Goal: Task Accomplishment & Management: Use online tool/utility

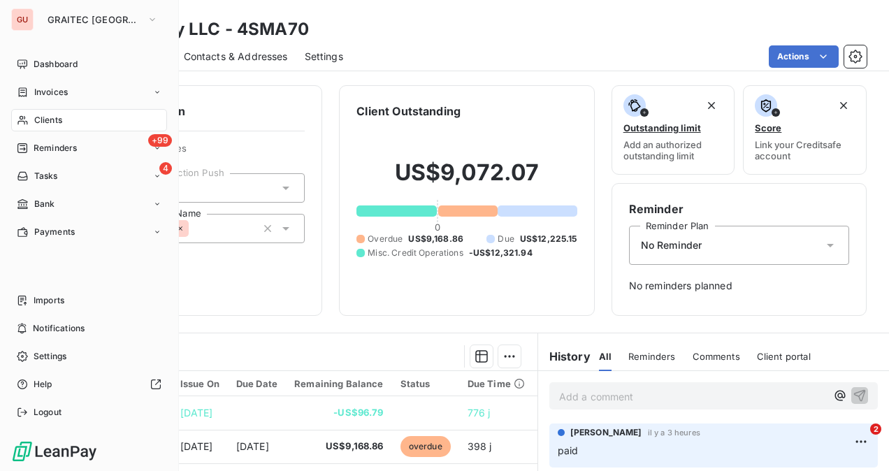
click at [34, 122] on span "Clients" at bounding box center [48, 120] width 28 height 13
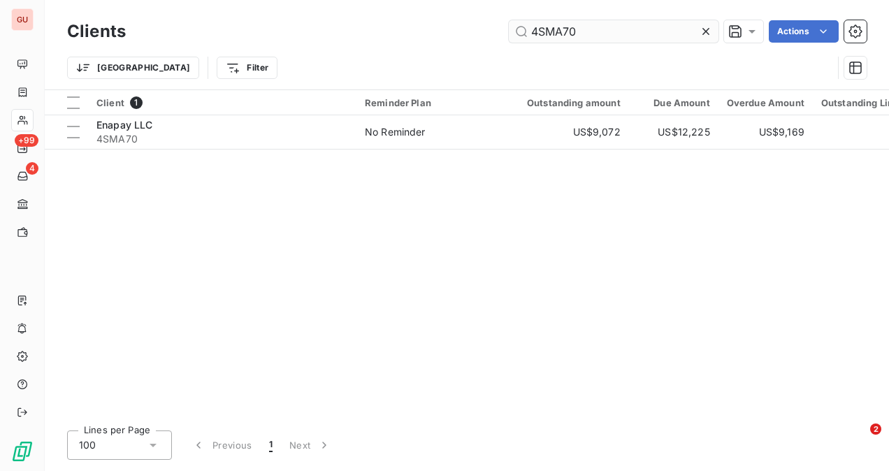
click at [550, 38] on input "4SMA70" at bounding box center [614, 31] width 210 height 22
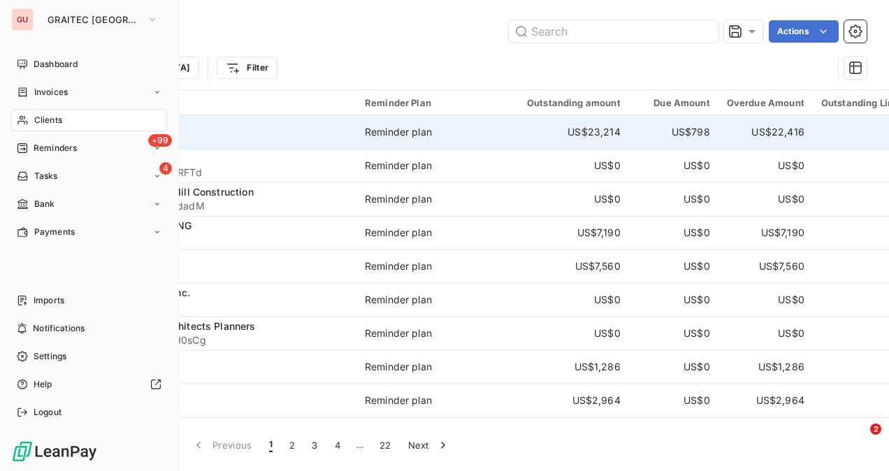
drag, startPoint x: 55, startPoint y: 120, endPoint x: 568, endPoint y: 117, distance: 512.5
click at [55, 120] on span "Clients" at bounding box center [48, 120] width 28 height 13
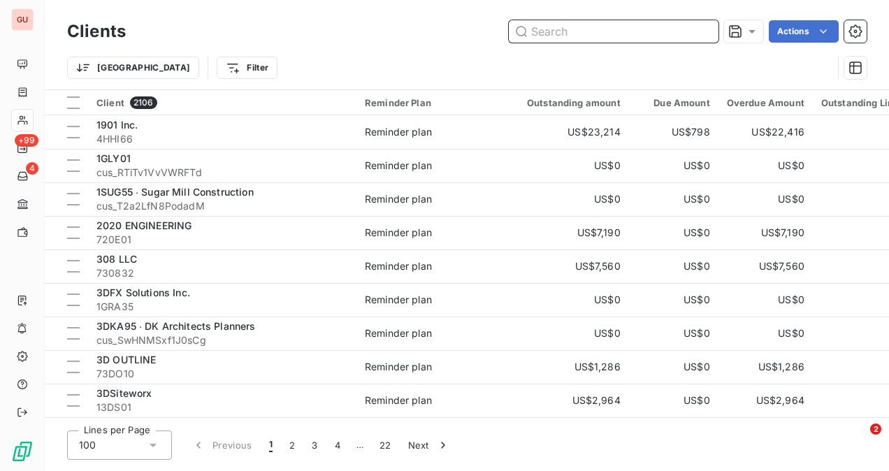
click at [574, 28] on input "text" at bounding box center [614, 31] width 210 height 22
paste input "1STO03"
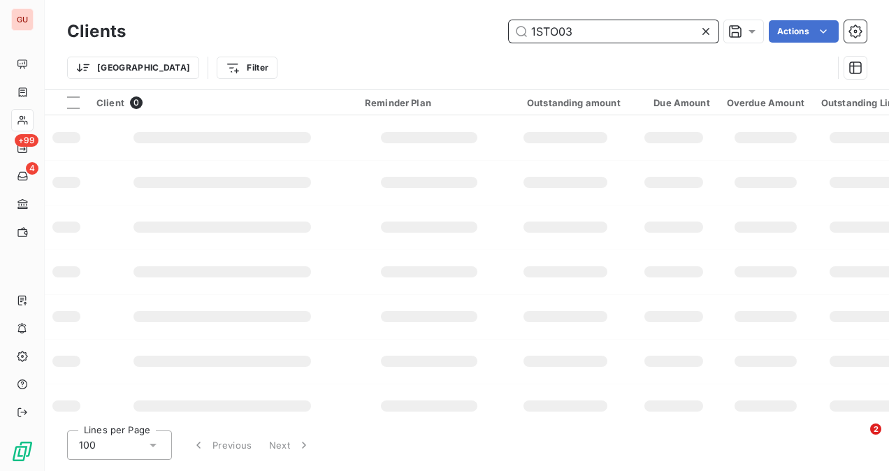
type input "1STO03"
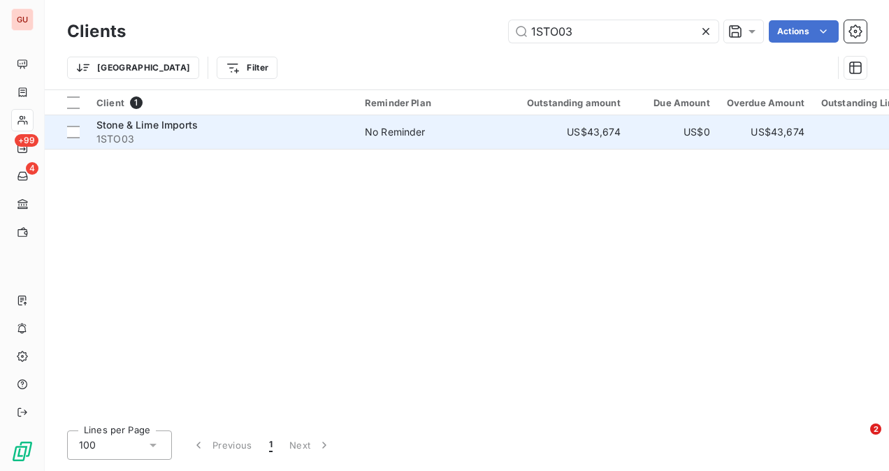
click at [259, 137] on span "1STO03" at bounding box center [222, 139] width 252 height 14
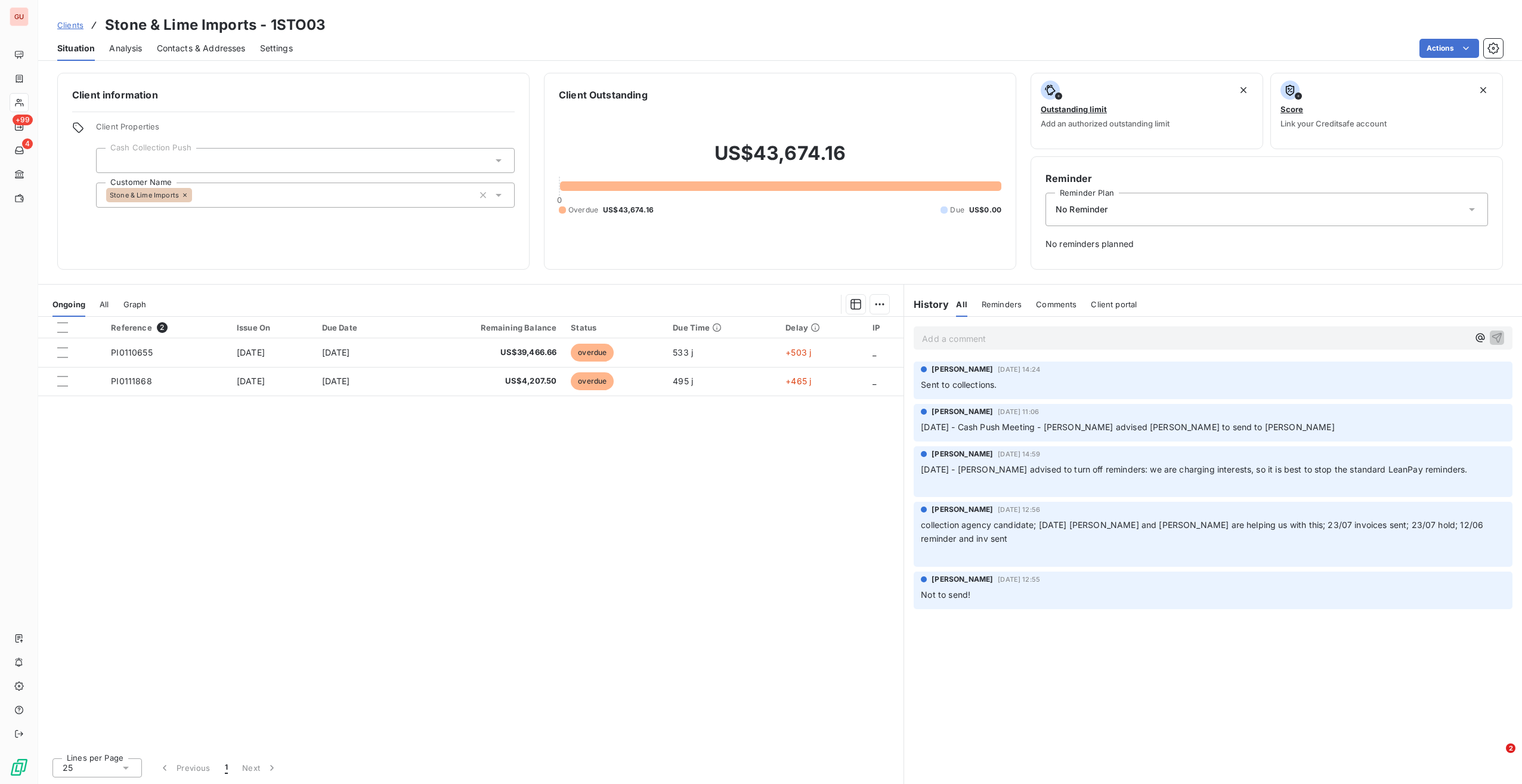
click at [758, 340] on p "Add a comment ﻿" at bounding box center [1195, 338] width 546 height 15
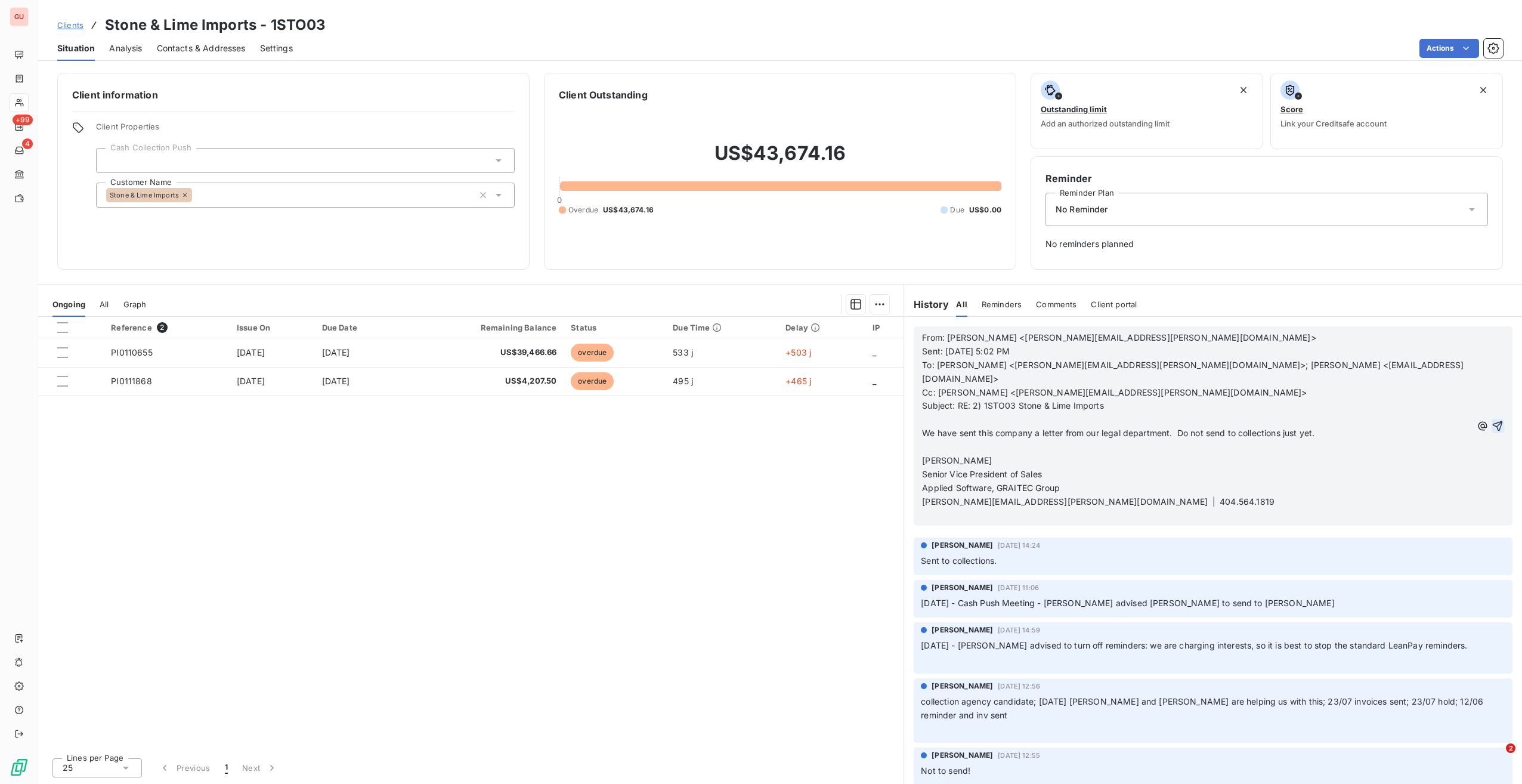
click at [758, 402] on icon "button" at bounding box center [1498, 426] width 12 height 12
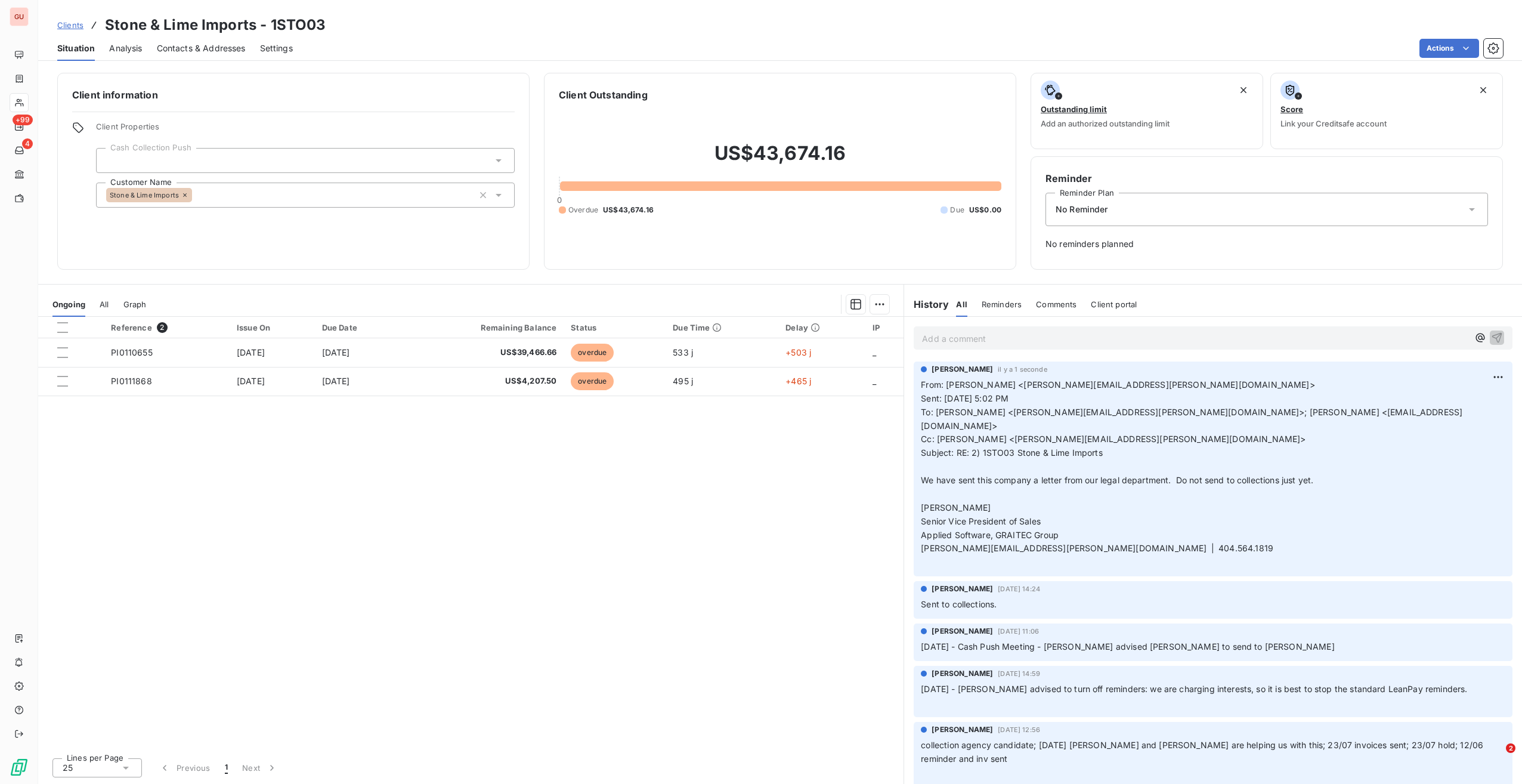
click at [758, 200] on div "No Reminder" at bounding box center [1267, 209] width 443 height 33
click at [758, 402] on div "Reference 2 Issue On Due Date Remaining Balance Status Due Time Delay IP PI0110…" at bounding box center [471, 531] width 865 height 431
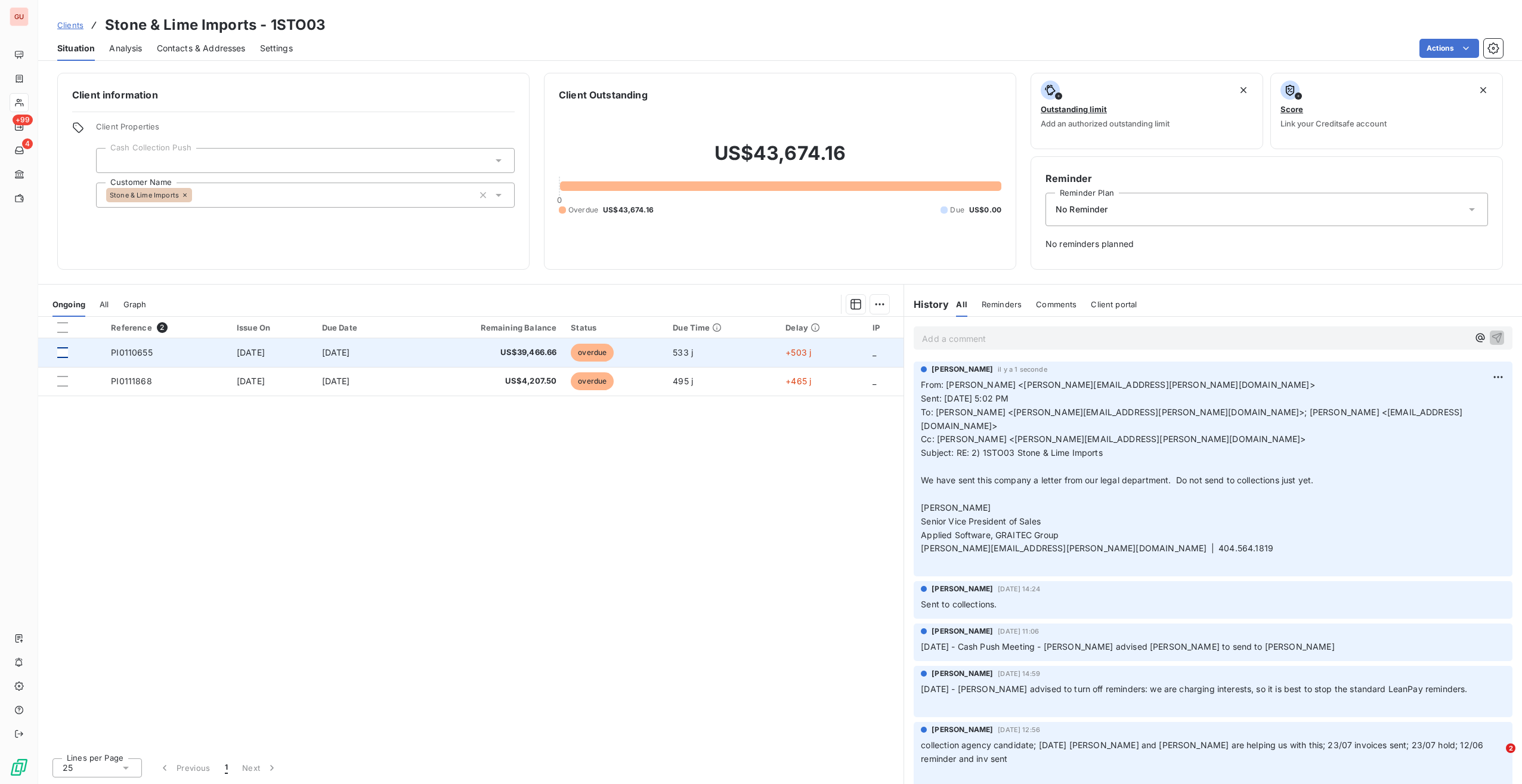
click at [67, 350] on div at bounding box center [62, 352] width 11 height 11
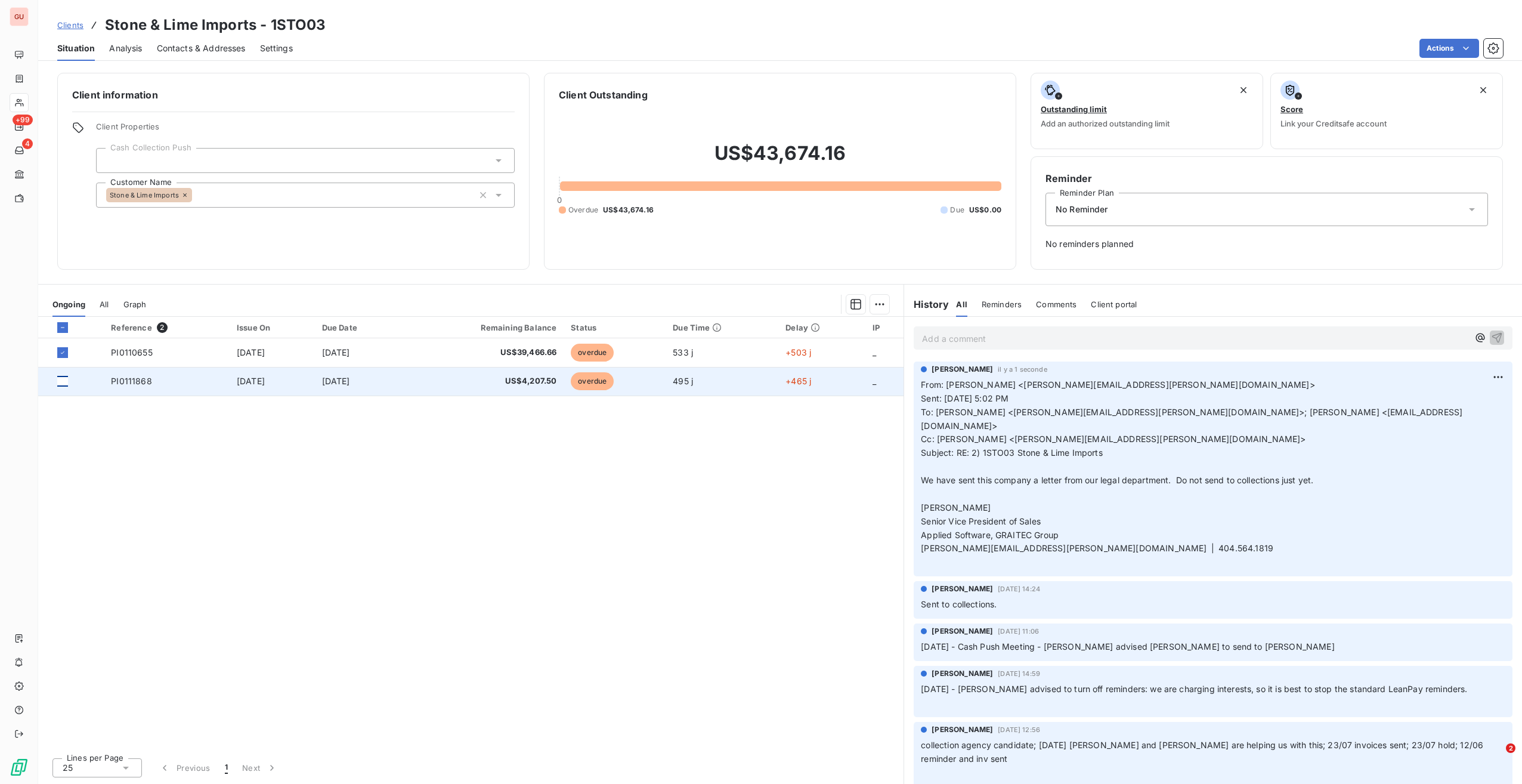
click at [66, 375] on div at bounding box center [62, 380] width 11 height 11
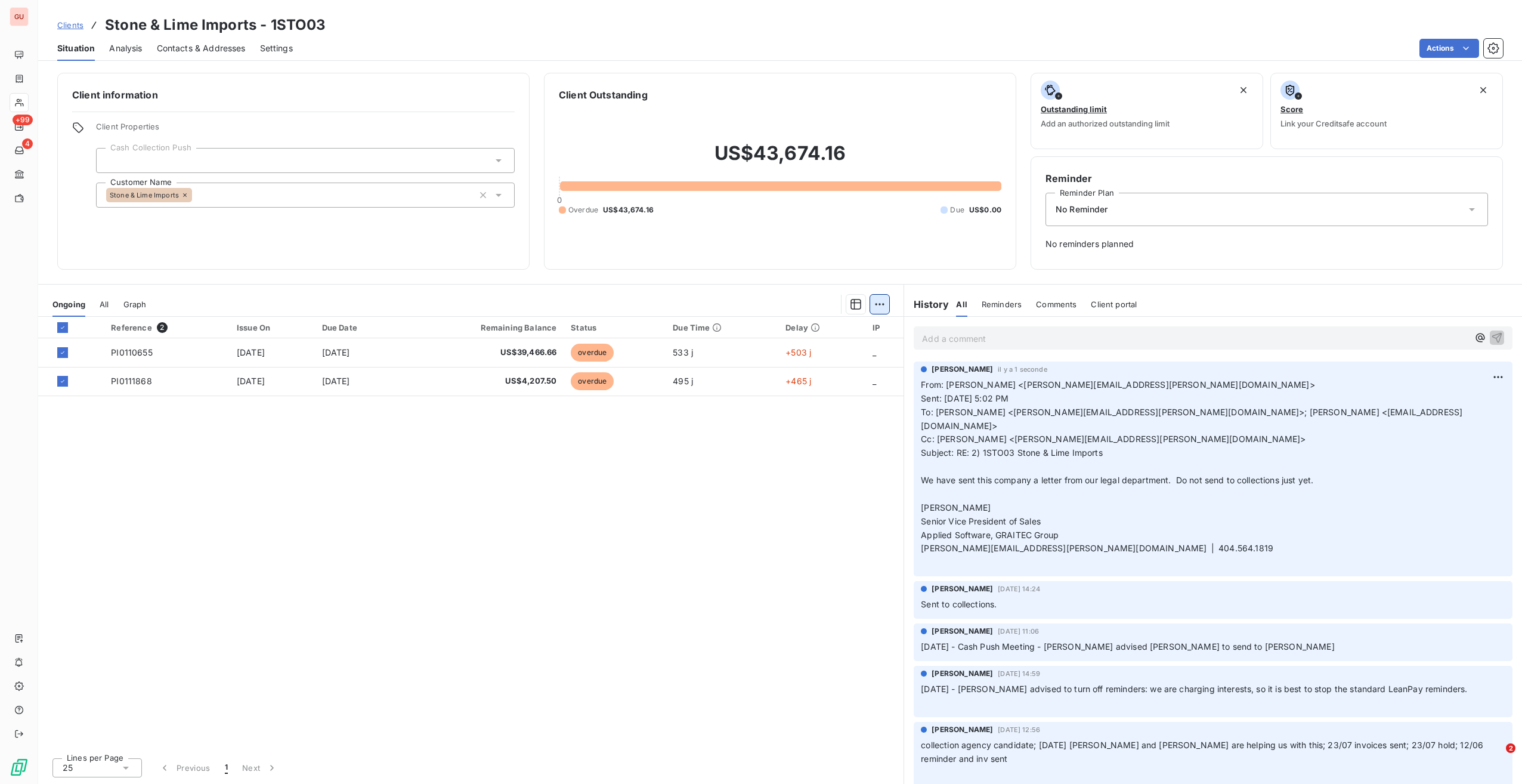
click at [758, 299] on html "GU +99 4 Clients Stone & Lime Imports - 1STO03 Situation Analysis Contacts & Ad…" at bounding box center [761, 392] width 1522 height 784
click at [758, 336] on div "Start Dispute (2 invoices)" at bounding box center [792, 329] width 185 height 19
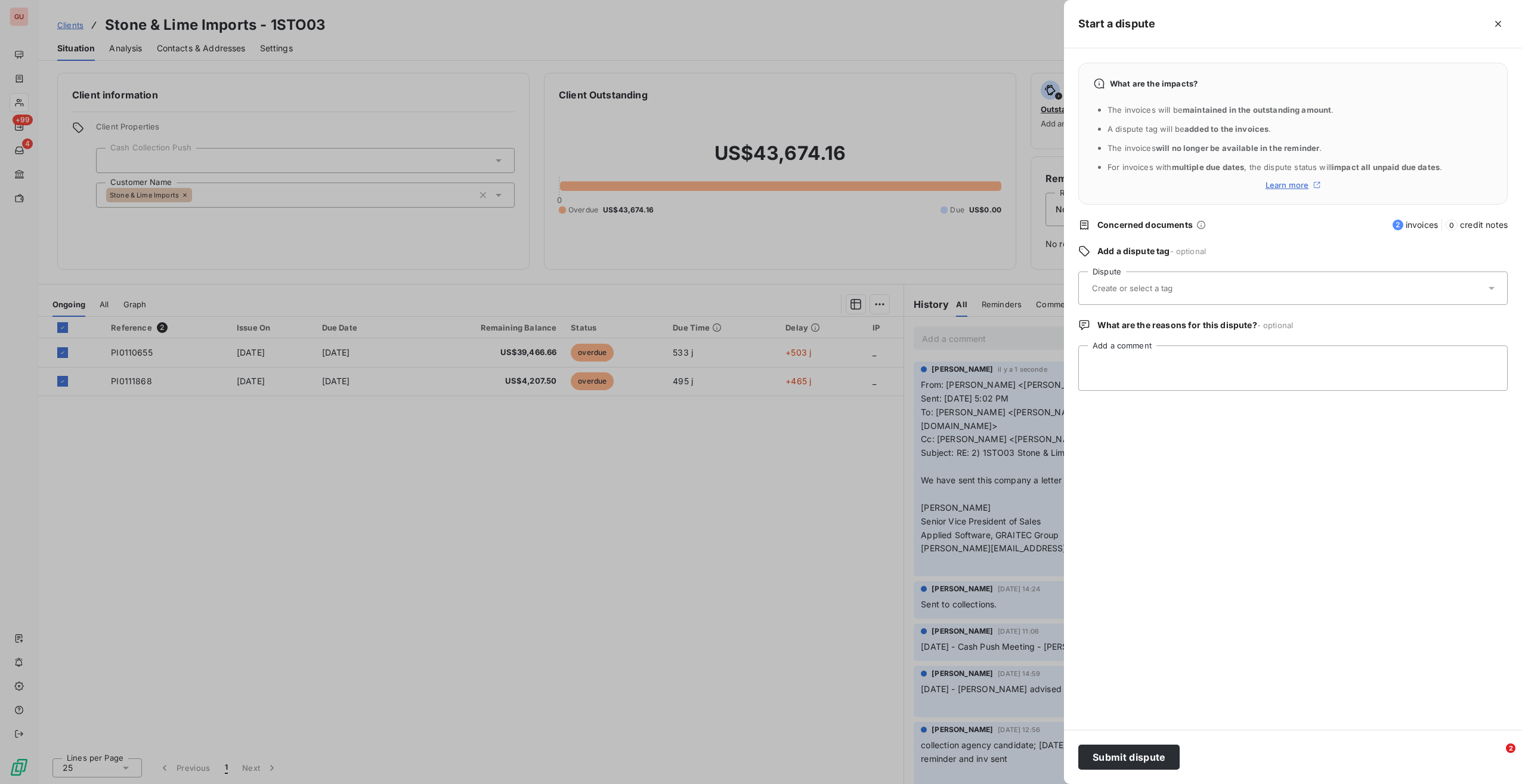
click at [758, 293] on div at bounding box center [1287, 287] width 398 height 25
click at [758, 317] on div "legal" at bounding box center [1300, 323] width 396 height 19
click at [758, 369] on textarea "Add a comment" at bounding box center [1293, 368] width 429 height 45
type textarea "legal letter was sent to this client"
click at [758, 402] on button "Submit dispute" at bounding box center [1129, 757] width 102 height 25
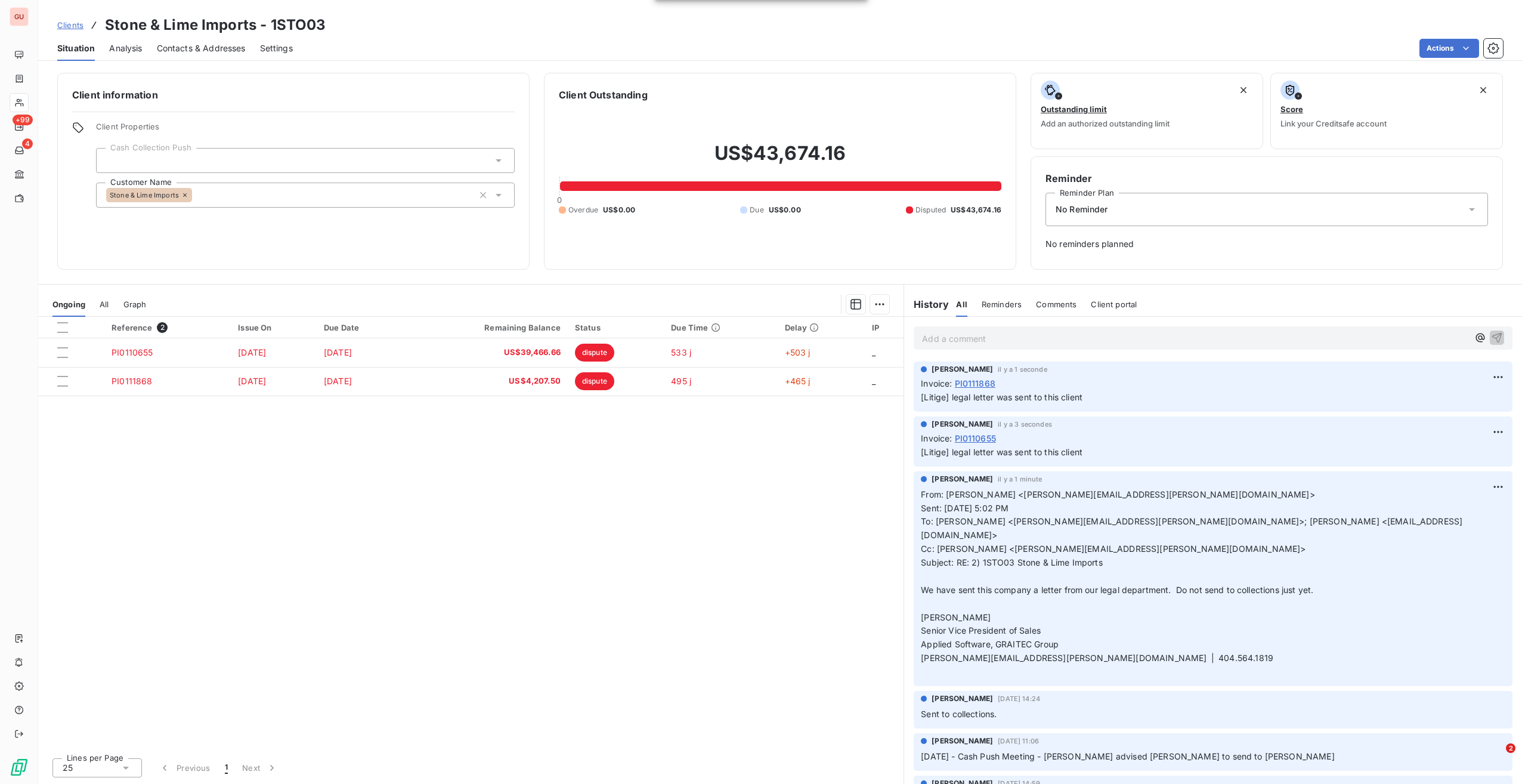
click at [582, 402] on div "Reference 2 Issue On Due Date Remaining Balance Status Due Time Delay IP PI0110…" at bounding box center [471, 531] width 865 height 431
